Goal: Task Accomplishment & Management: Use online tool/utility

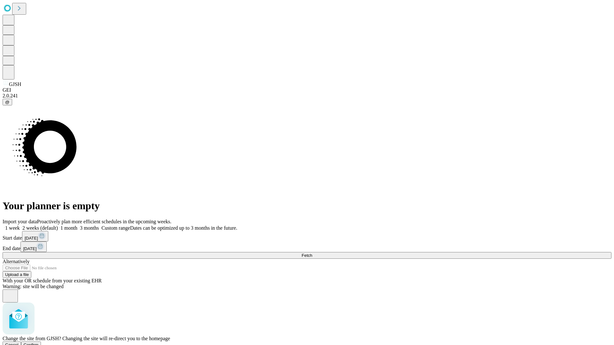
click at [39, 343] on span "Confirm" at bounding box center [31, 345] width 15 height 5
click at [20, 225] on label "1 week" at bounding box center [11, 227] width 17 height 5
click at [312, 253] on span "Fetch" at bounding box center [307, 255] width 11 height 5
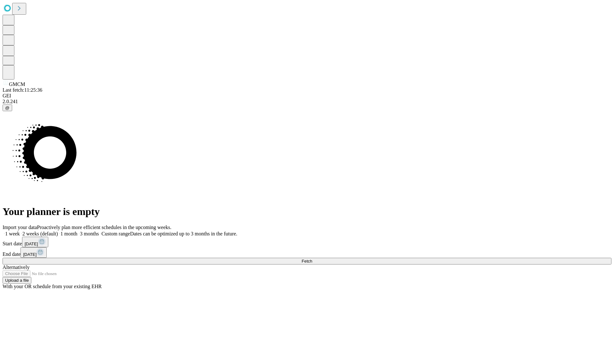
click at [20, 231] on label "1 week" at bounding box center [11, 233] width 17 height 5
click at [312, 259] on span "Fetch" at bounding box center [307, 261] width 11 height 5
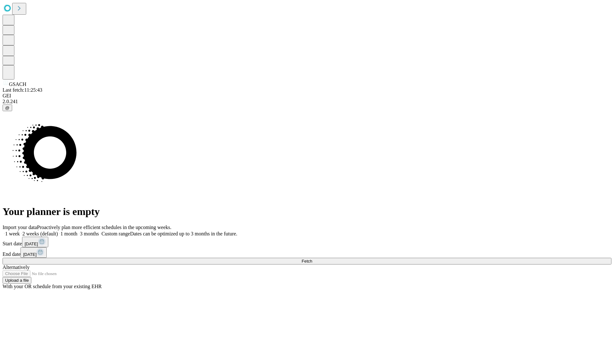
click at [20, 231] on label "1 week" at bounding box center [11, 233] width 17 height 5
click at [312, 259] on span "Fetch" at bounding box center [307, 261] width 11 height 5
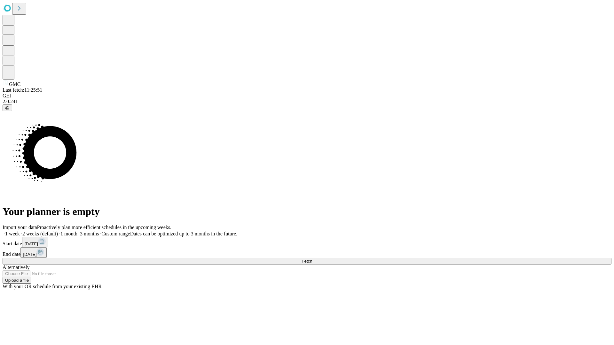
click at [312, 259] on span "Fetch" at bounding box center [307, 261] width 11 height 5
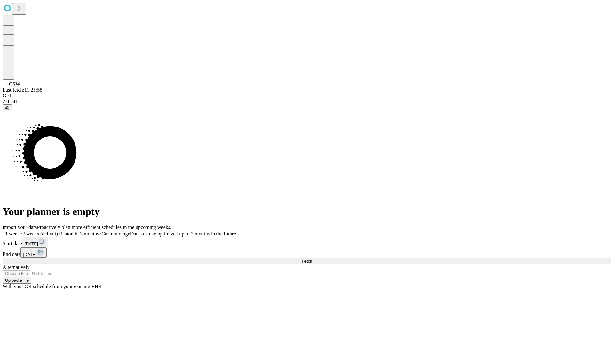
click at [20, 231] on label "1 week" at bounding box center [11, 233] width 17 height 5
click at [312, 259] on span "Fetch" at bounding box center [307, 261] width 11 height 5
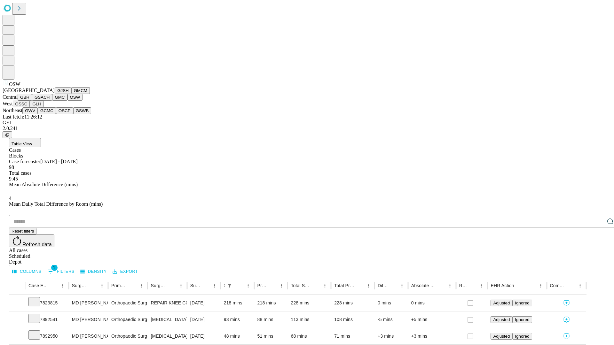
click at [30, 107] on button "OSSC" at bounding box center [21, 104] width 17 height 7
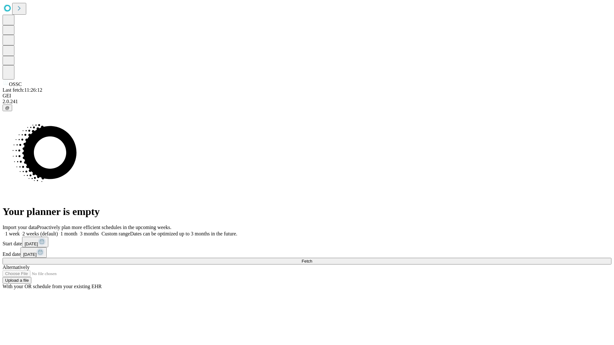
click at [20, 231] on label "1 week" at bounding box center [11, 233] width 17 height 5
click at [312, 259] on span "Fetch" at bounding box center [307, 261] width 11 height 5
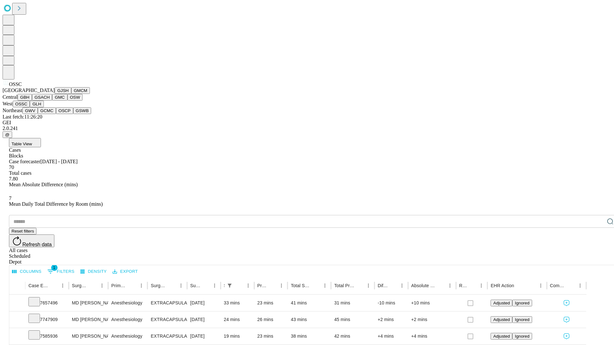
click at [43, 107] on button "GLH" at bounding box center [37, 104] width 14 height 7
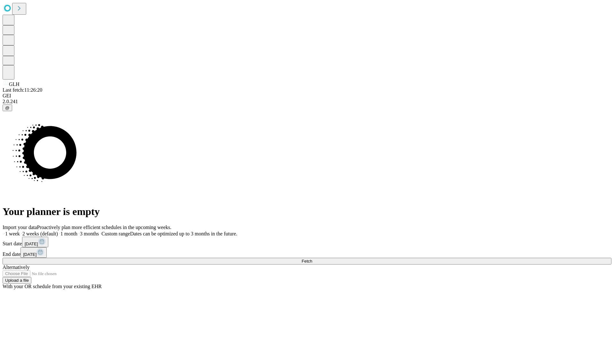
click at [20, 231] on label "1 week" at bounding box center [11, 233] width 17 height 5
click at [312, 259] on span "Fetch" at bounding box center [307, 261] width 11 height 5
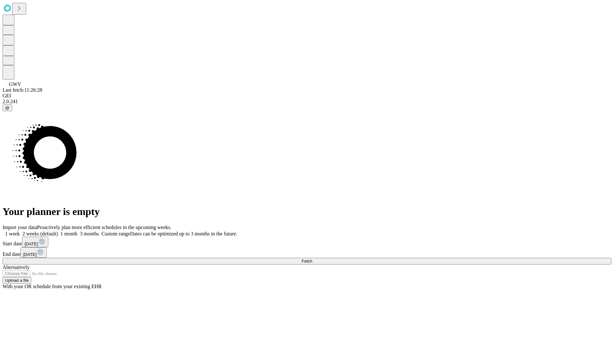
click at [20, 231] on label "1 week" at bounding box center [11, 233] width 17 height 5
click at [312, 259] on span "Fetch" at bounding box center [307, 261] width 11 height 5
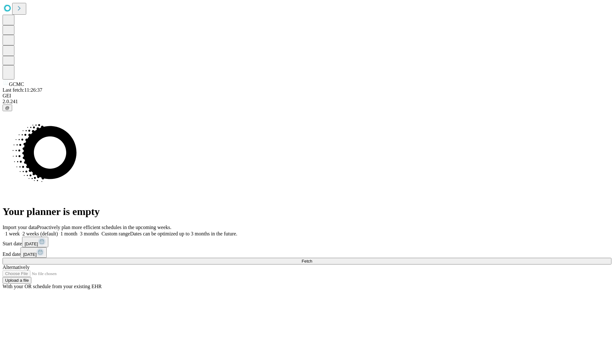
click at [20, 231] on label "1 week" at bounding box center [11, 233] width 17 height 5
click at [312, 259] on span "Fetch" at bounding box center [307, 261] width 11 height 5
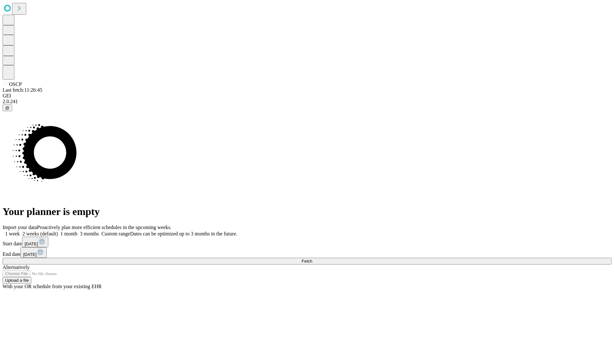
click at [20, 231] on label "1 week" at bounding box center [11, 233] width 17 height 5
click at [312, 259] on span "Fetch" at bounding box center [307, 261] width 11 height 5
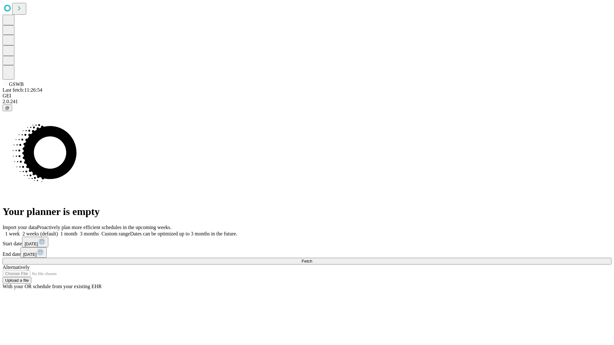
click at [20, 231] on label "1 week" at bounding box center [11, 233] width 17 height 5
click at [312, 259] on span "Fetch" at bounding box center [307, 261] width 11 height 5
